Goal: Information Seeking & Learning: Find specific fact

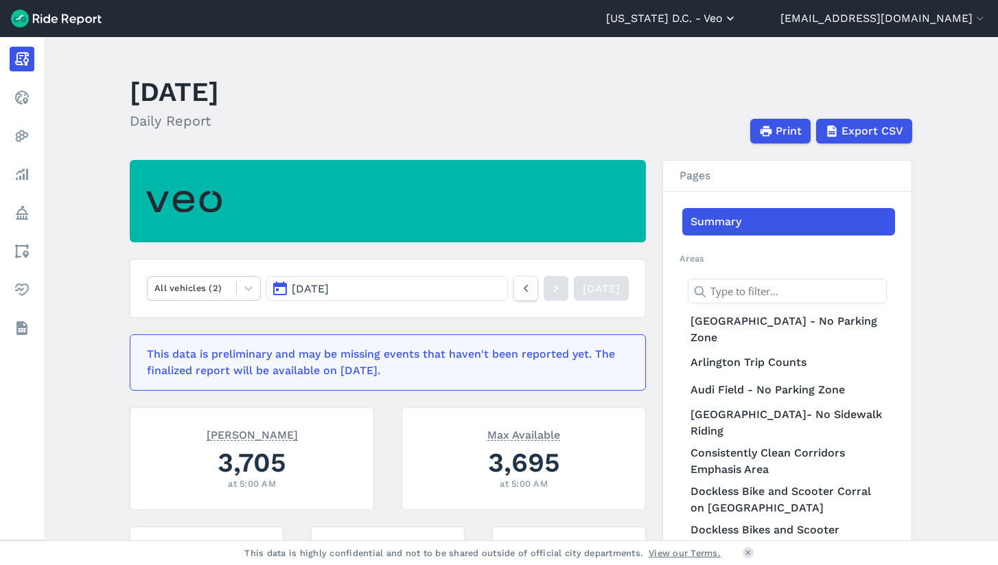
click at [729, 20] on button "[US_STATE] D.C. - Veo" at bounding box center [671, 18] width 131 height 16
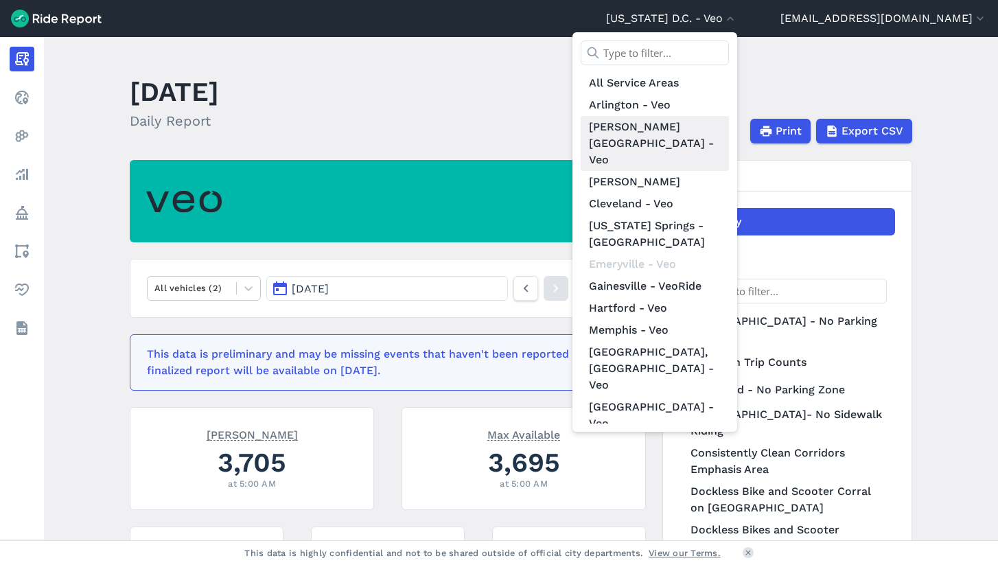
click at [686, 124] on link "[PERSON_NAME][GEOGRAPHIC_DATA] - Veo" at bounding box center [655, 143] width 148 height 55
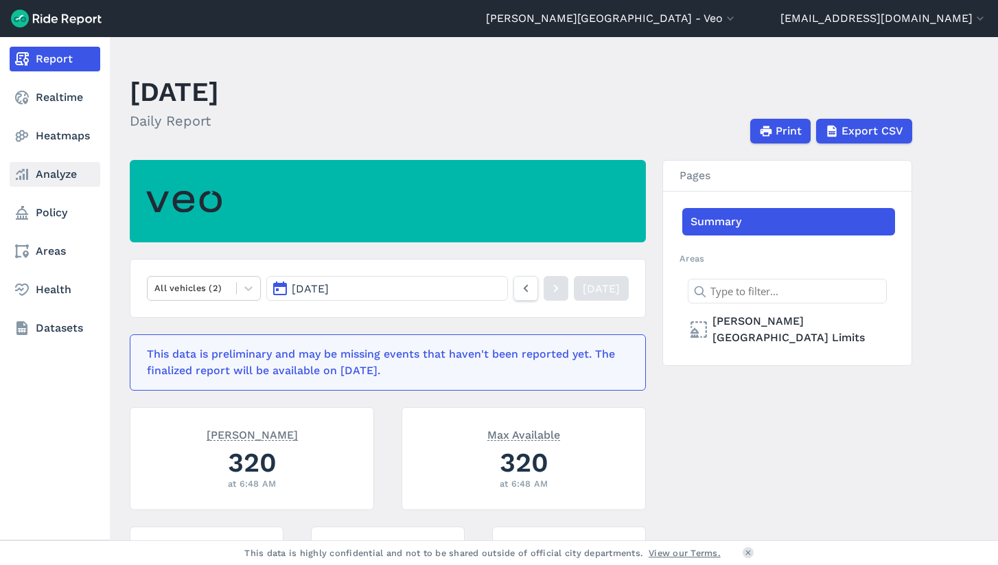
click at [32, 170] on link "Analyze" at bounding box center [55, 174] width 91 height 25
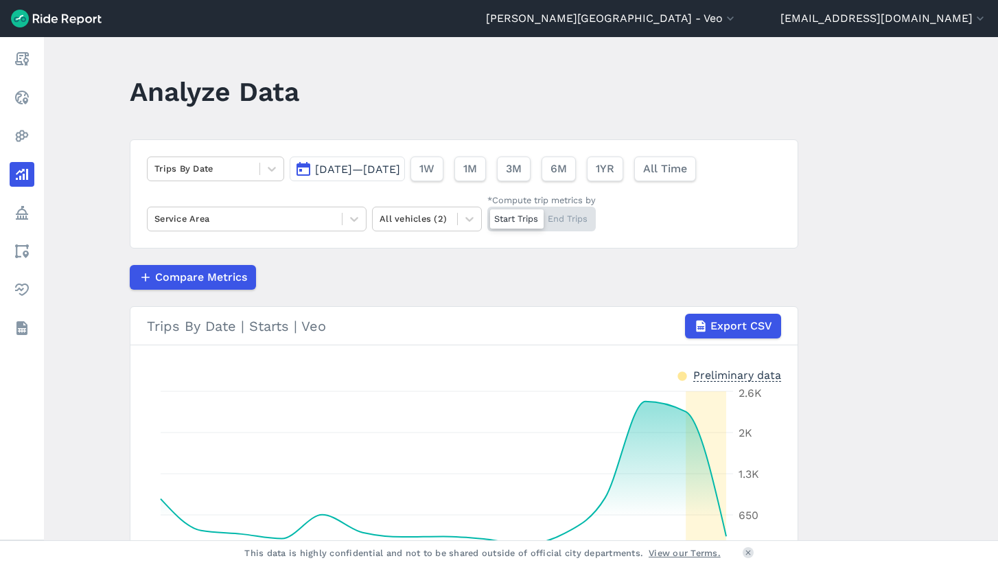
click at [341, 163] on span "[DATE]—[DATE]" at bounding box center [357, 169] width 85 height 13
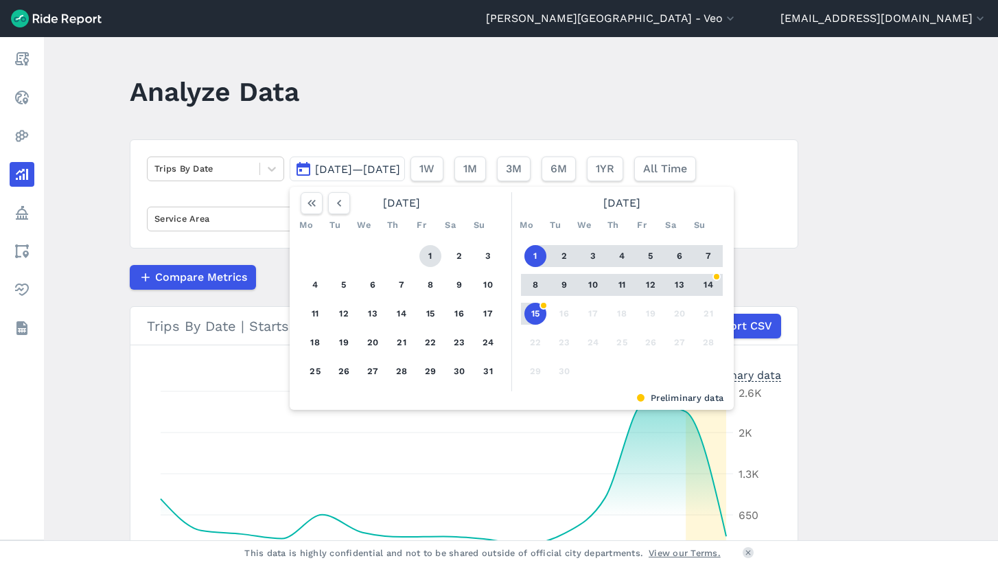
click at [428, 255] on button "1" at bounding box center [430, 256] width 22 height 22
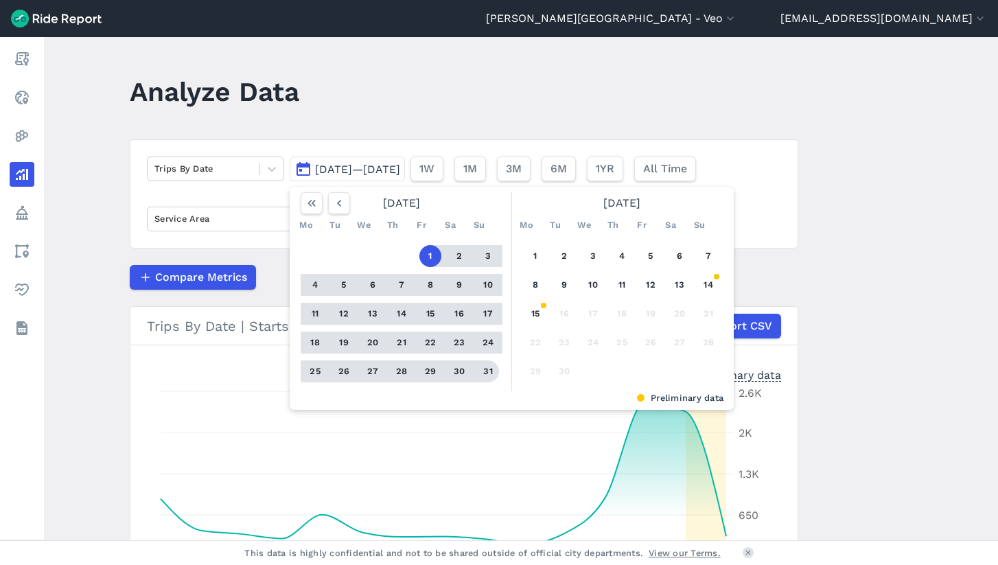
click at [483, 371] on button "31" at bounding box center [488, 371] width 22 height 22
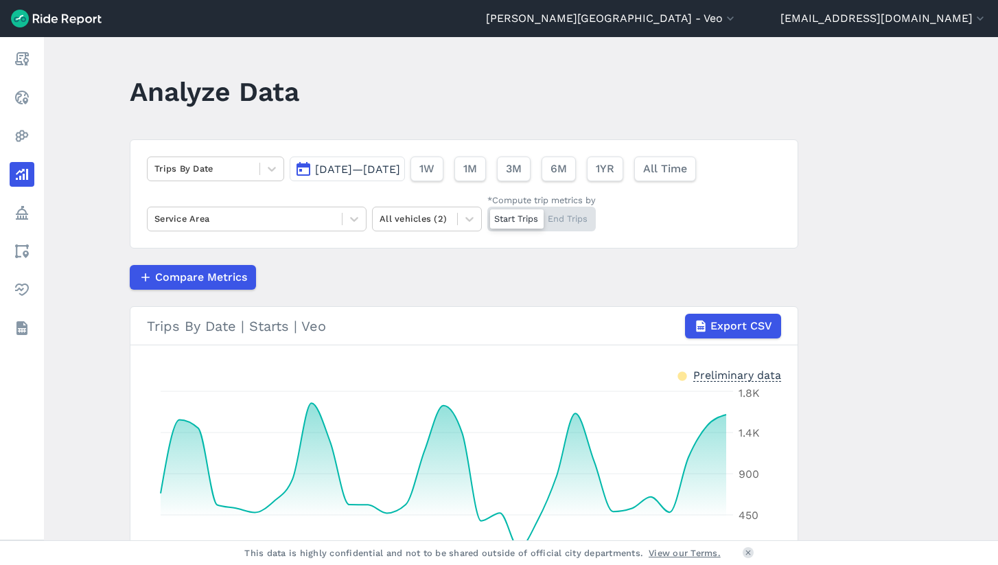
click at [388, 168] on span "[DATE]—[DATE]" at bounding box center [357, 169] width 85 height 13
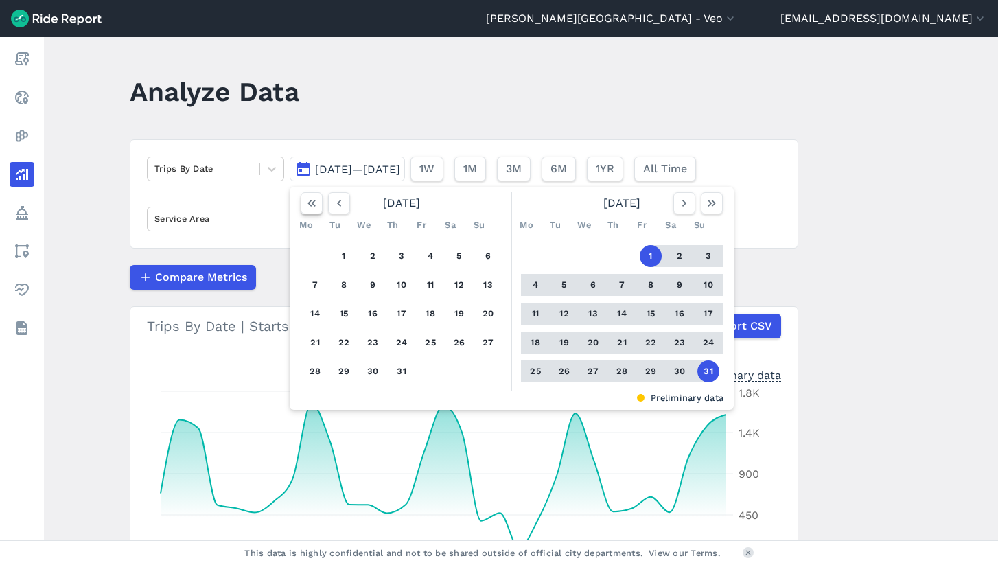
click at [312, 200] on icon "button" at bounding box center [312, 203] width 14 height 14
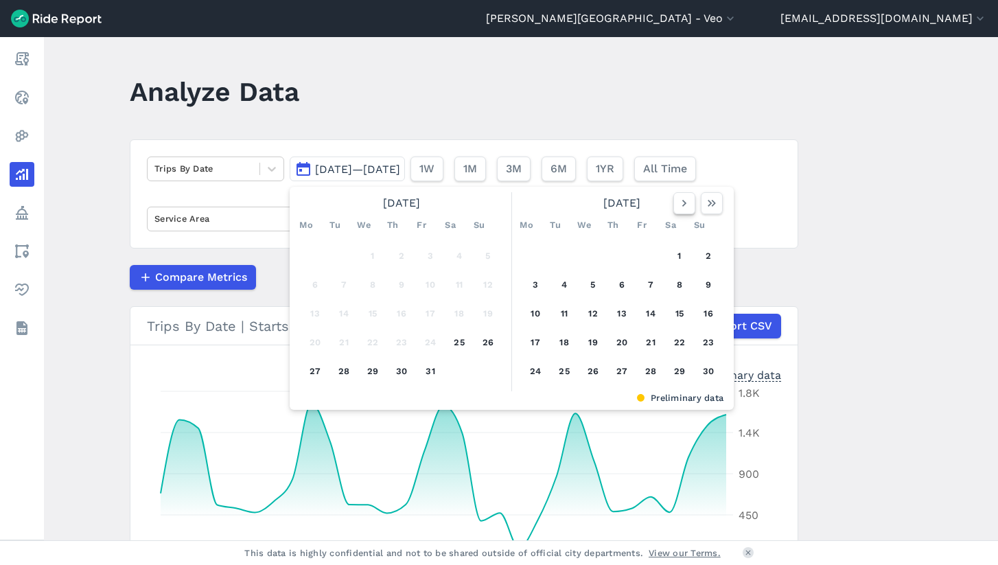
click at [682, 203] on icon "button" at bounding box center [684, 203] width 14 height 14
click at [681, 209] on icon "button" at bounding box center [684, 203] width 14 height 14
click at [621, 262] on button "1" at bounding box center [622, 256] width 22 height 22
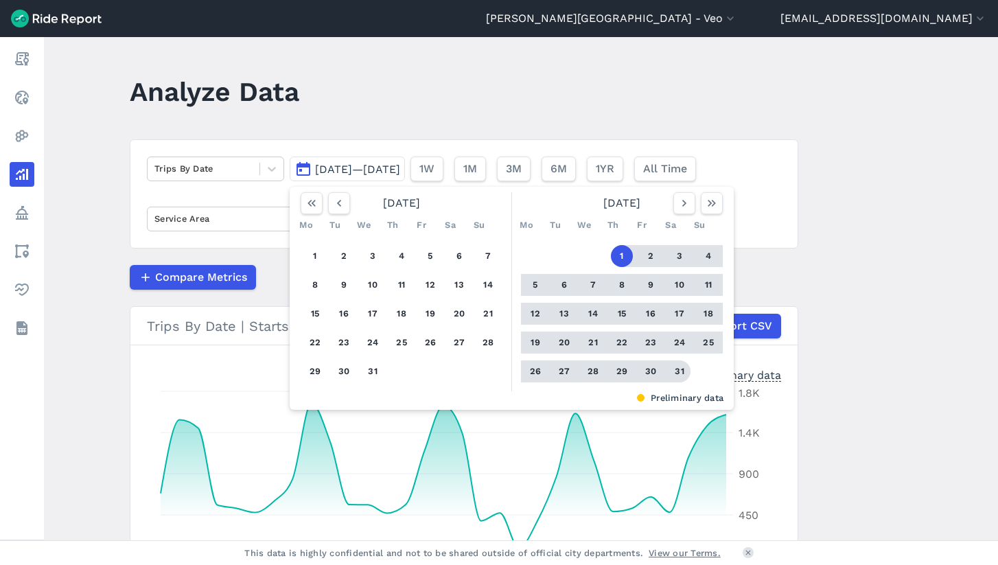
click at [672, 371] on button "31" at bounding box center [680, 371] width 22 height 22
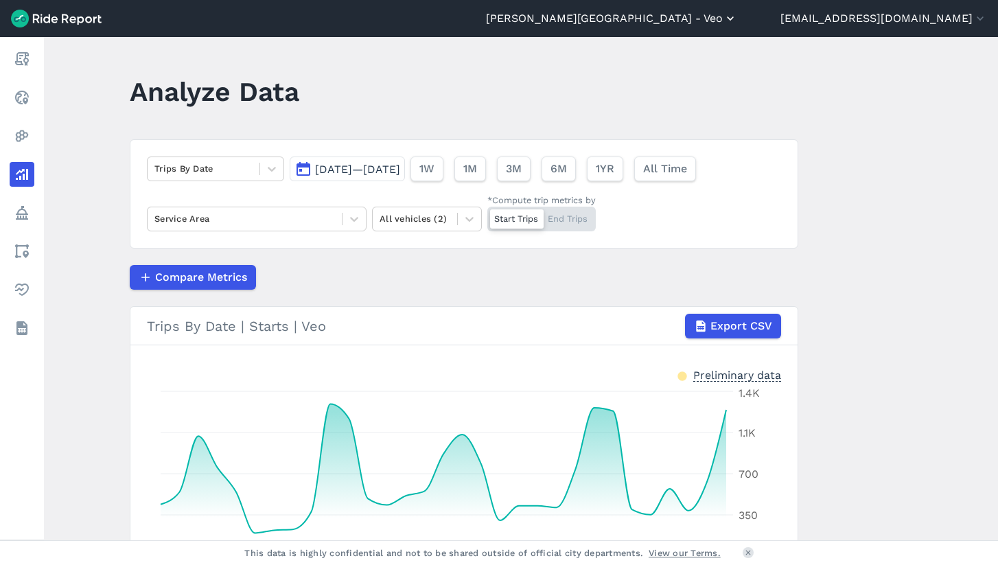
click at [737, 23] on button "[PERSON_NAME][GEOGRAPHIC_DATA] - Veo" at bounding box center [611, 18] width 251 height 16
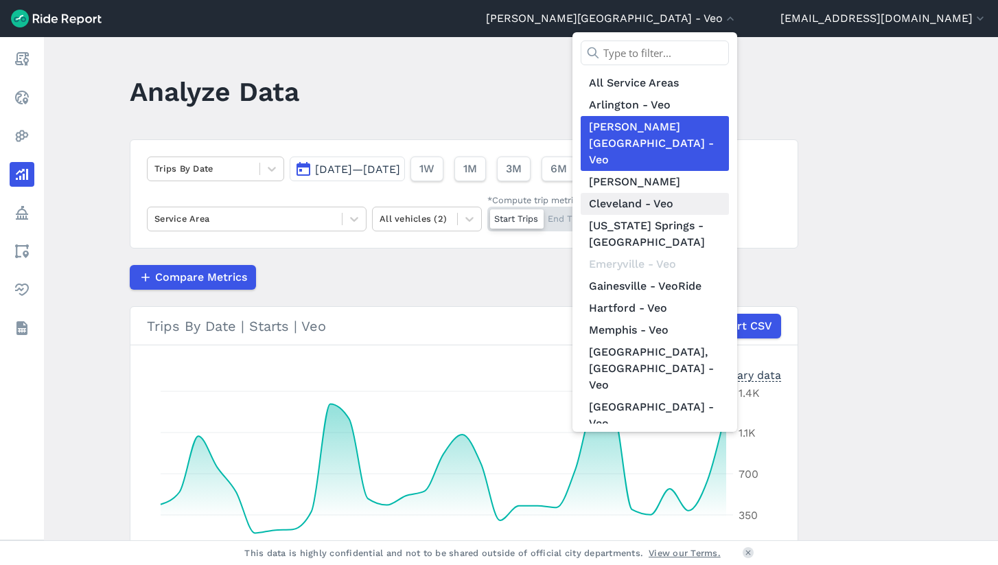
click at [710, 193] on link "Cleveland - Veo" at bounding box center [655, 204] width 148 height 22
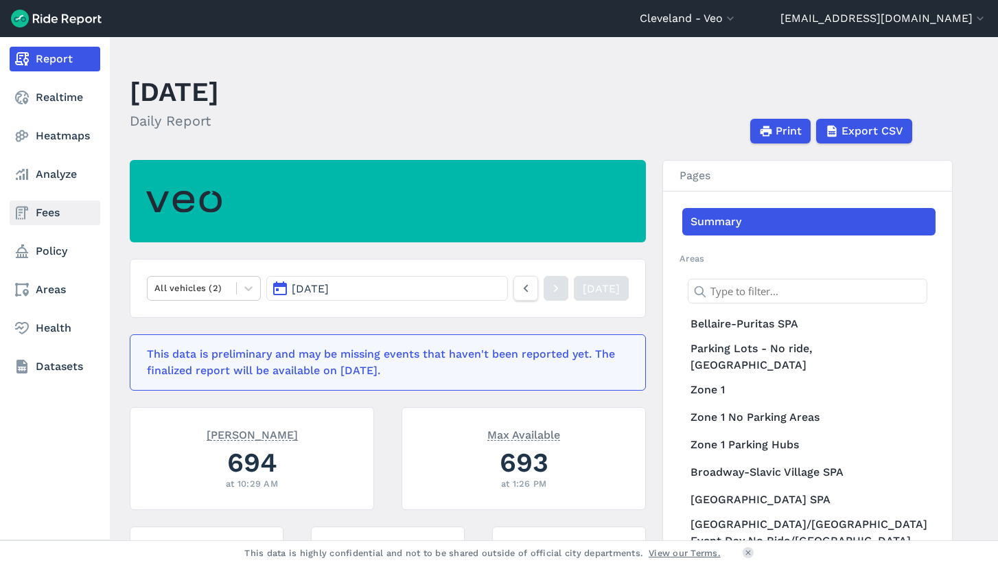
click at [37, 214] on link "Fees" at bounding box center [55, 212] width 91 height 25
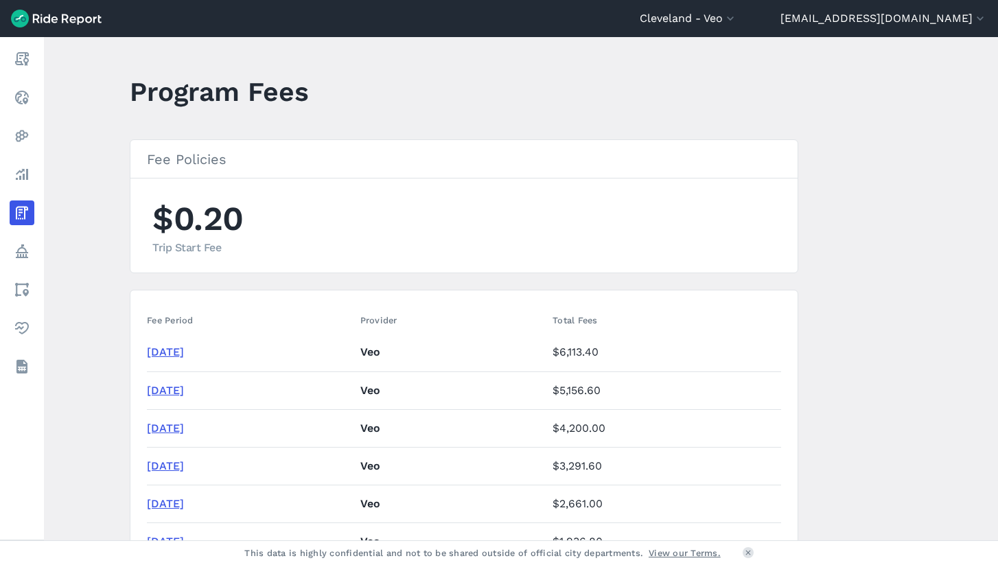
click at [158, 351] on link "[DATE]" at bounding box center [165, 351] width 37 height 13
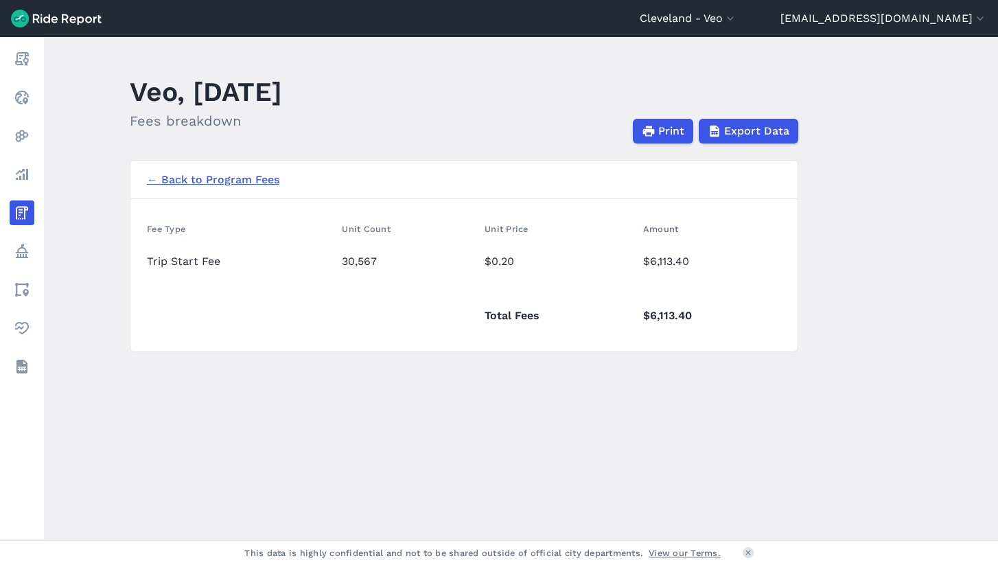
click at [195, 185] on link "← Back to Program Fees" at bounding box center [213, 180] width 132 height 16
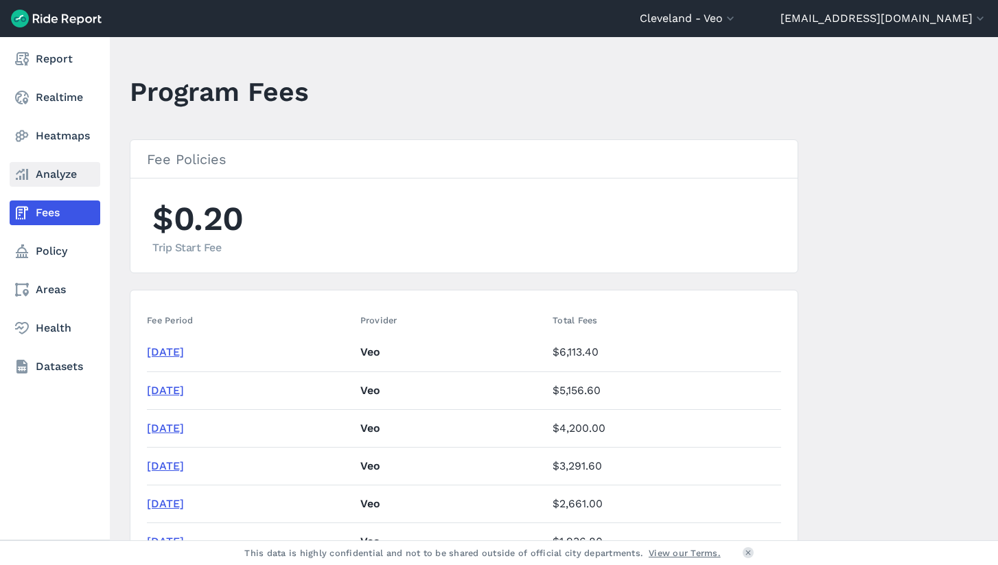
click at [40, 178] on link "Analyze" at bounding box center [55, 174] width 91 height 25
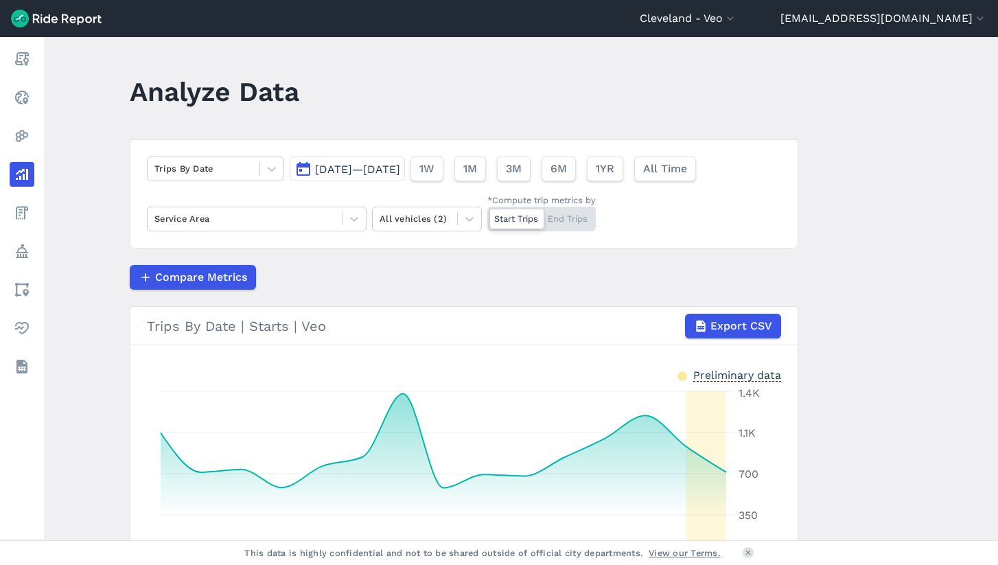
click at [347, 167] on span "[DATE]—[DATE]" at bounding box center [357, 169] width 85 height 13
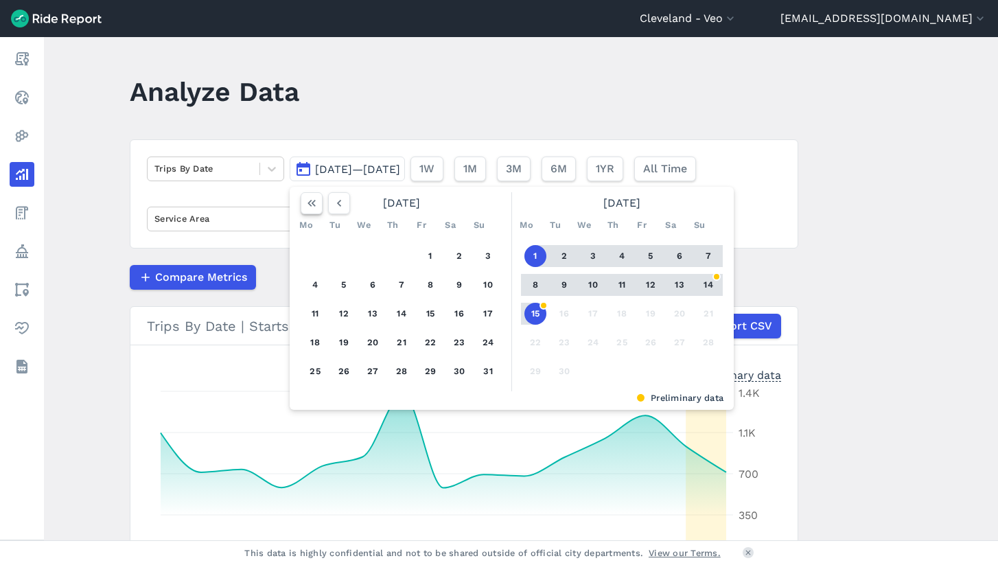
click at [310, 198] on icon "button" at bounding box center [312, 203] width 14 height 14
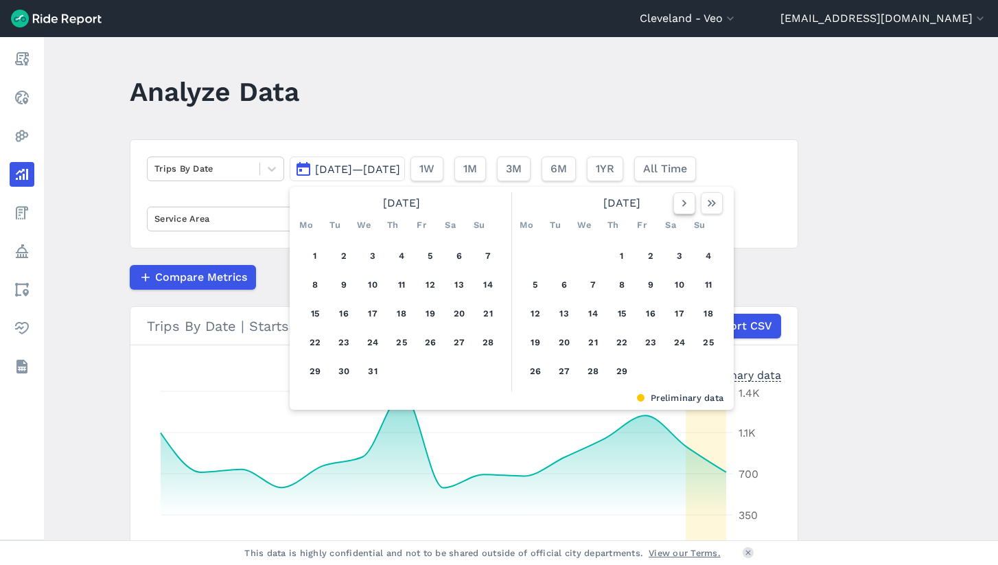
click at [682, 203] on icon "button" at bounding box center [684, 203] width 14 height 14
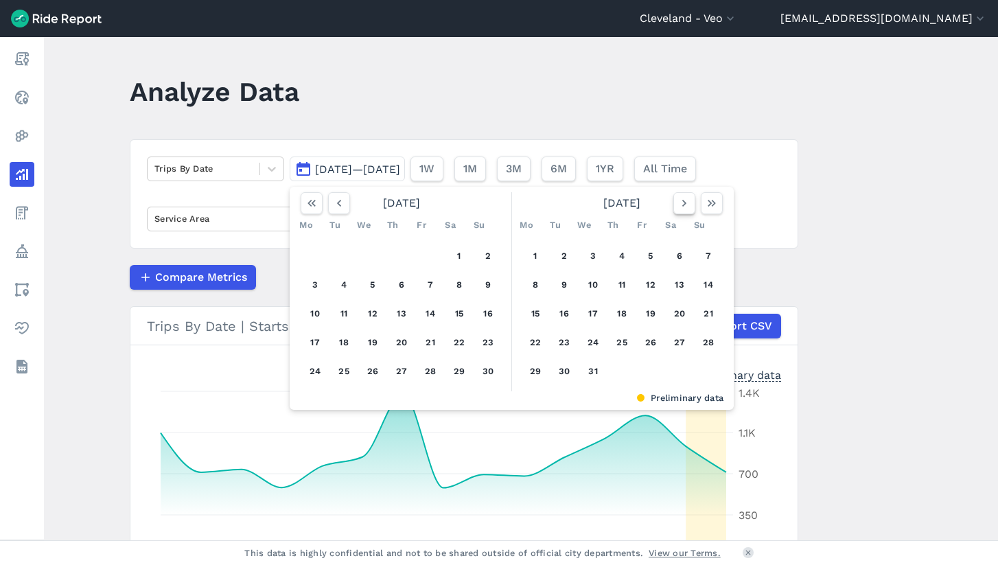
click at [682, 203] on icon "button" at bounding box center [684, 203] width 14 height 14
click at [621, 262] on button "1" at bounding box center [622, 256] width 22 height 22
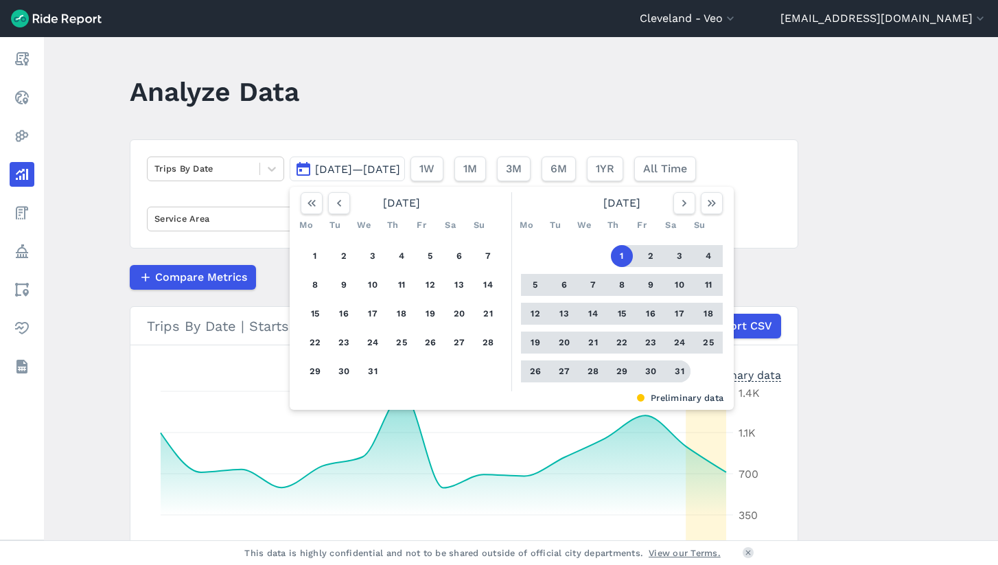
click at [680, 375] on button "31" at bounding box center [680, 371] width 22 height 22
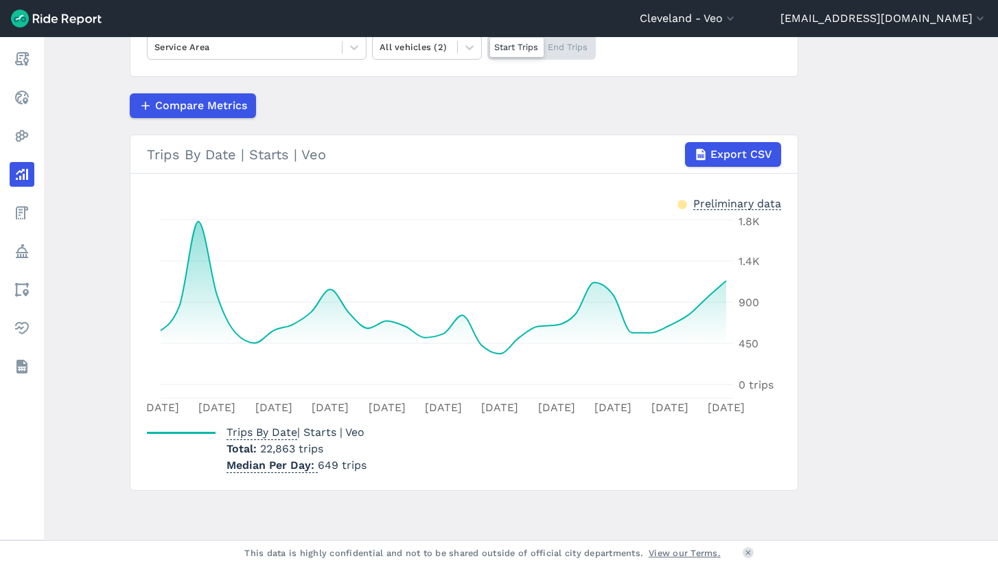
scroll to position [172, 0]
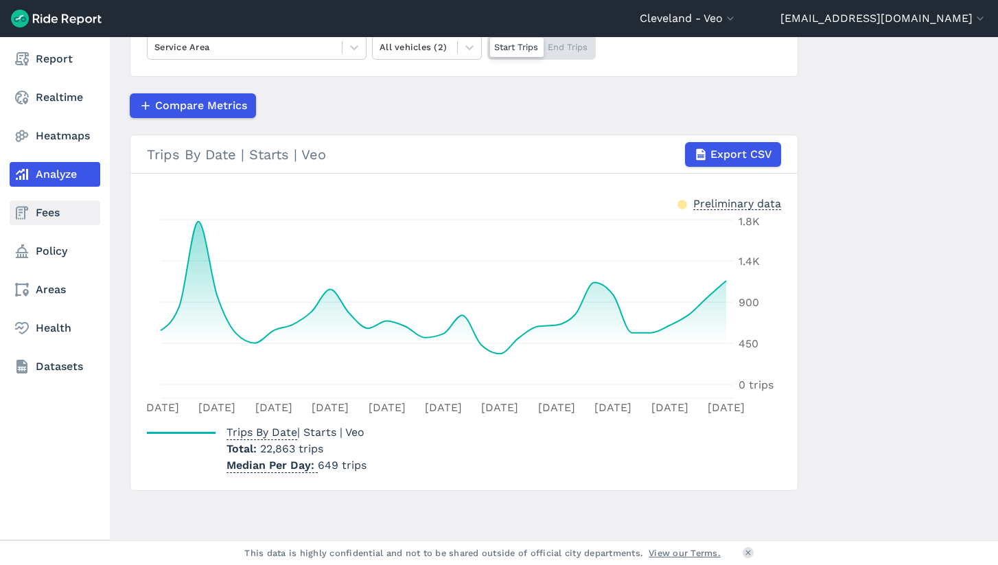
click at [35, 222] on link "Fees" at bounding box center [55, 212] width 91 height 25
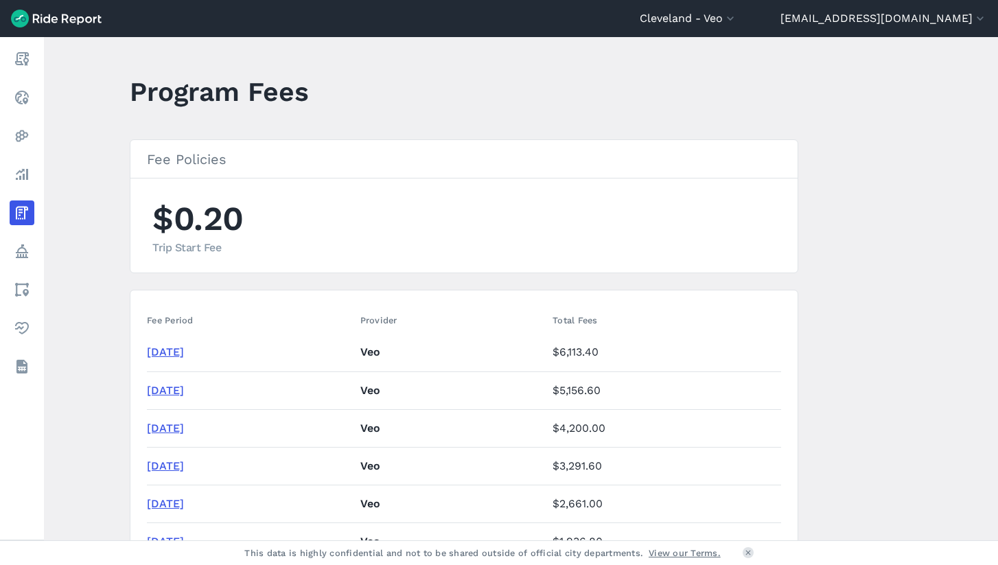
click at [184, 352] on link "[DATE]" at bounding box center [165, 351] width 37 height 13
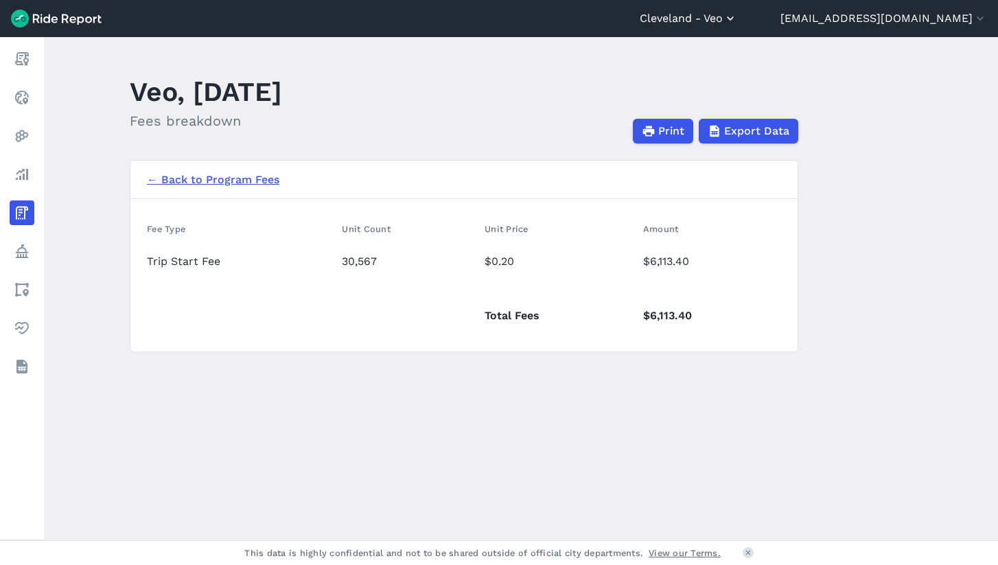
click at [737, 16] on button "Cleveland - Veo" at bounding box center [688, 18] width 97 height 16
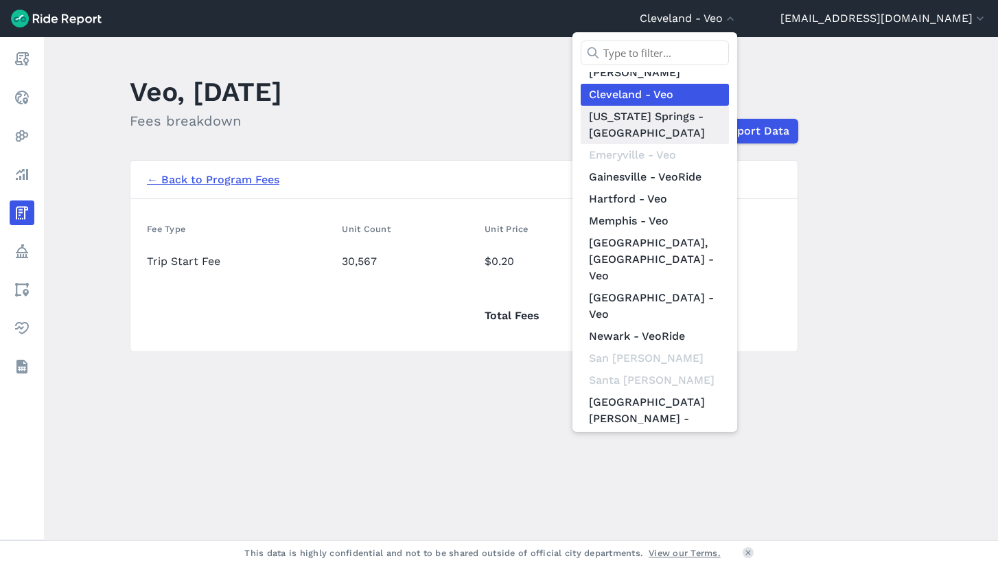
scroll to position [115, 0]
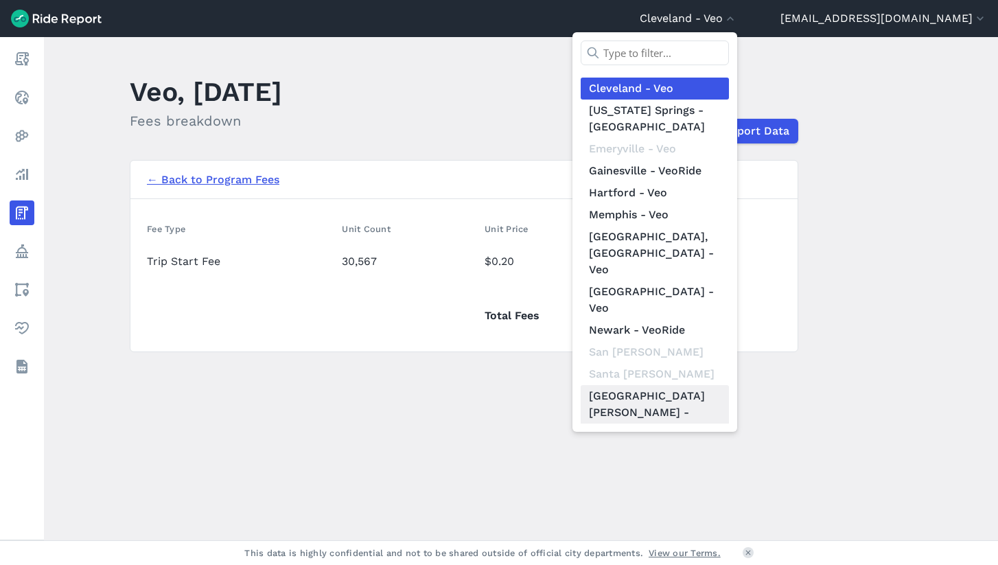
click at [705, 385] on link "[GEOGRAPHIC_DATA][PERSON_NAME] - VeoRide" at bounding box center [655, 412] width 148 height 55
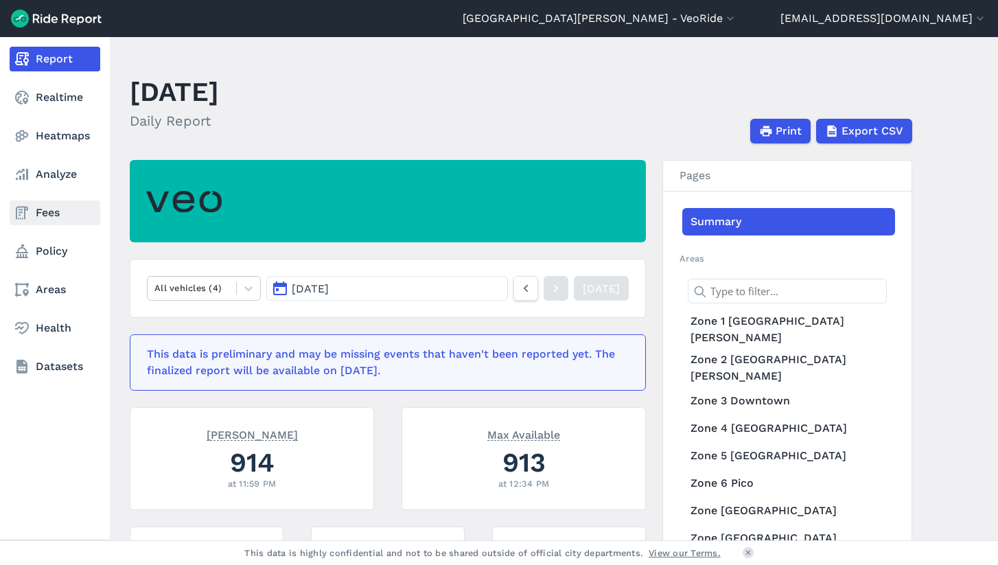
click at [34, 220] on link "Fees" at bounding box center [55, 212] width 91 height 25
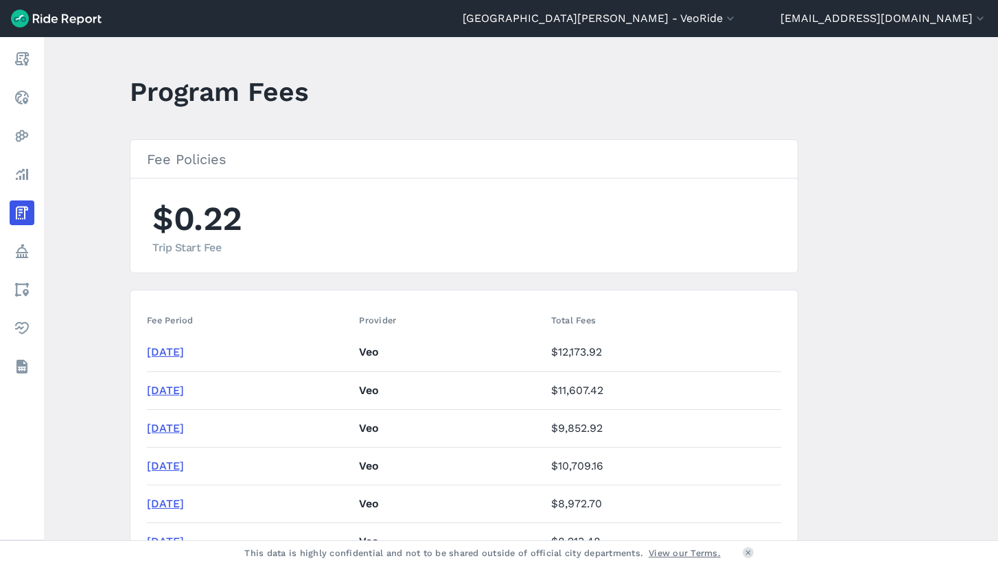
click at [169, 352] on link "[DATE]" at bounding box center [165, 351] width 37 height 13
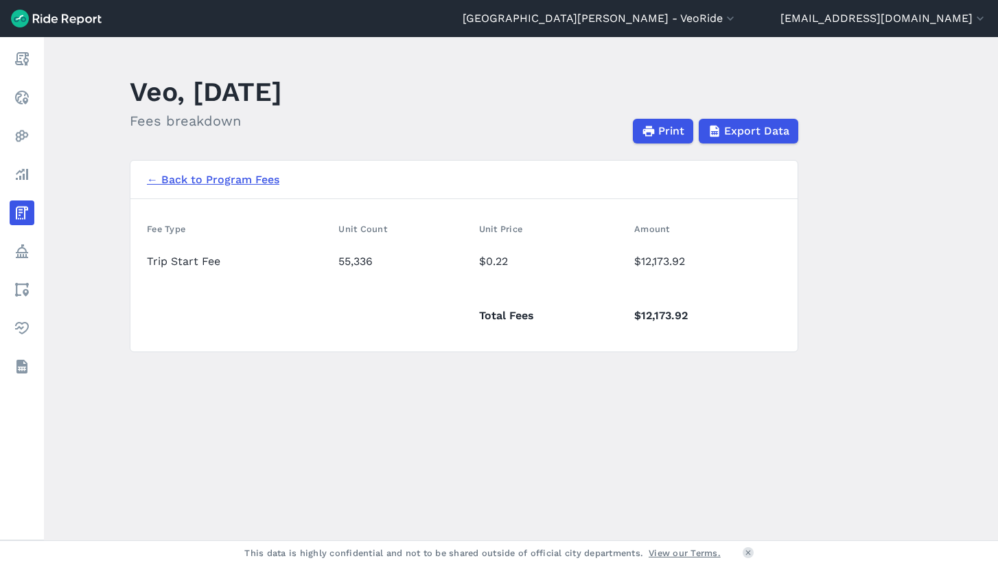
click at [165, 178] on link "← Back to Program Fees" at bounding box center [213, 180] width 132 height 16
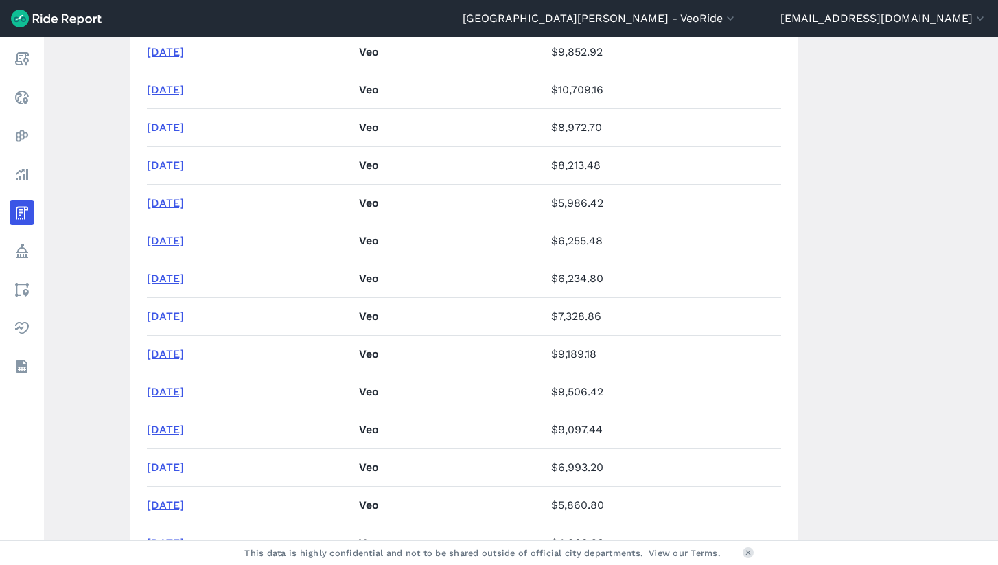
scroll to position [381, 0]
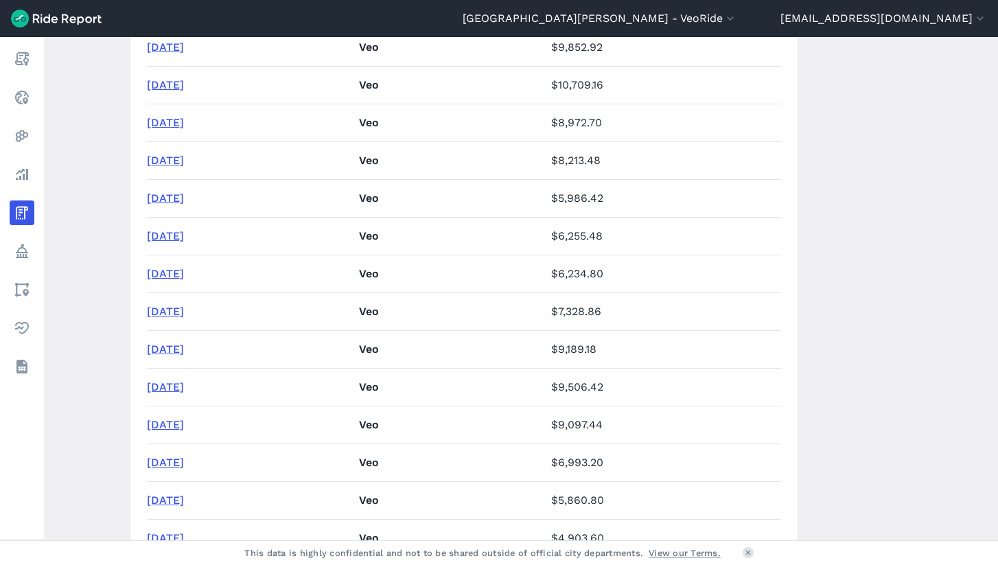
click at [181, 424] on link "[DATE]" at bounding box center [165, 424] width 37 height 13
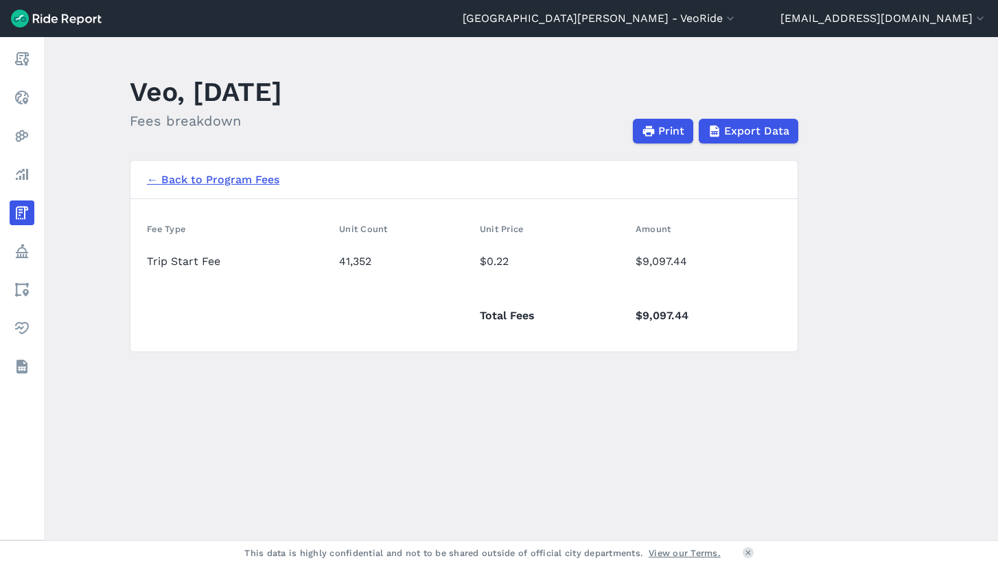
click at [185, 182] on link "← Back to Program Fees" at bounding box center [213, 180] width 132 height 16
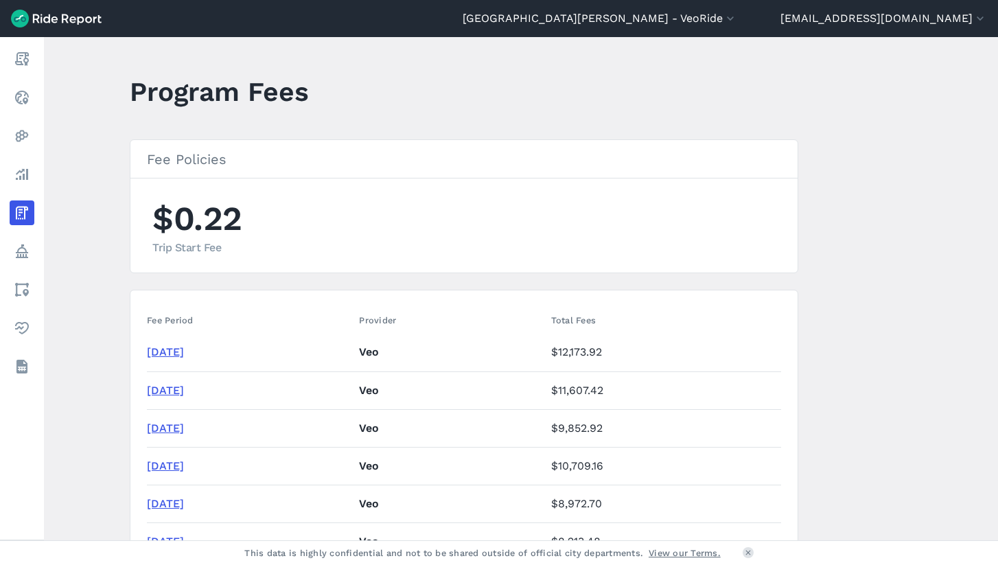
click at [183, 348] on link "[DATE]" at bounding box center [165, 351] width 37 height 13
